Goal: Task Accomplishment & Management: Use online tool/utility

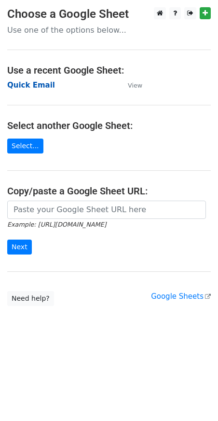
click at [32, 87] on strong "Quick Email" at bounding box center [31, 85] width 48 height 9
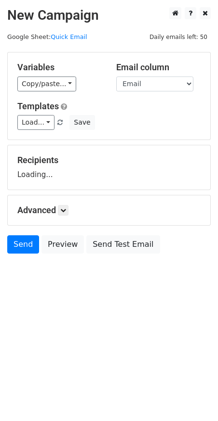
click at [26, 81] on link "Copy/paste..." at bounding box center [46, 84] width 59 height 15
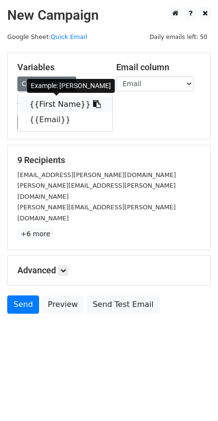
click at [48, 105] on link "{{First Name}}" at bounding box center [65, 104] width 94 height 15
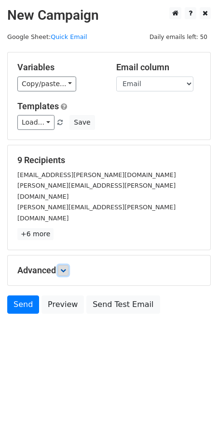
click at [60, 265] on link at bounding box center [63, 270] width 11 height 11
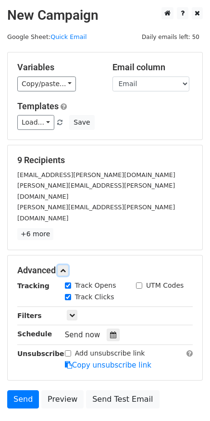
scroll to position [45, 0]
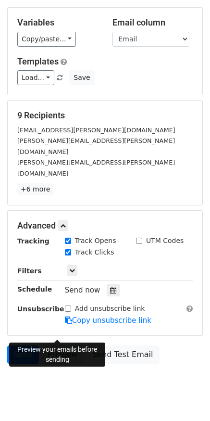
click at [65, 346] on link "Preview" at bounding box center [62, 355] width 42 height 18
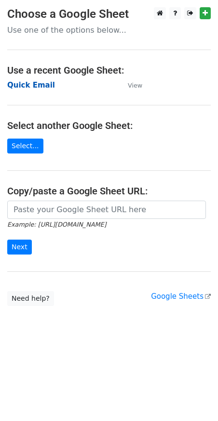
click at [29, 84] on strong "Quick Email" at bounding box center [31, 85] width 48 height 9
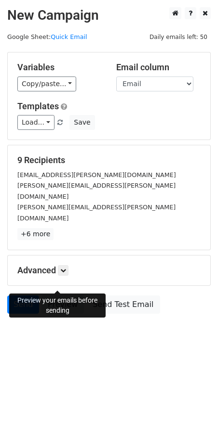
click at [62, 296] on link "Preview" at bounding box center [62, 305] width 42 height 18
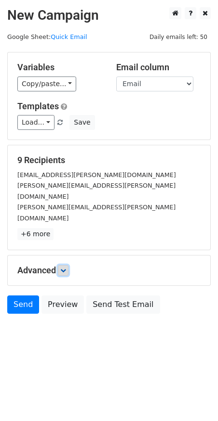
click at [62, 265] on link at bounding box center [63, 270] width 11 height 11
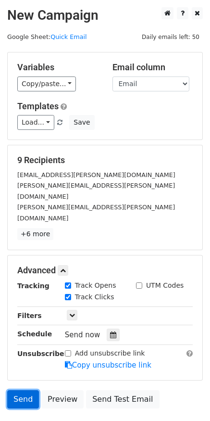
click at [23, 391] on link "Send" at bounding box center [23, 400] width 32 height 18
